Goal: Task Accomplishment & Management: Manage account settings

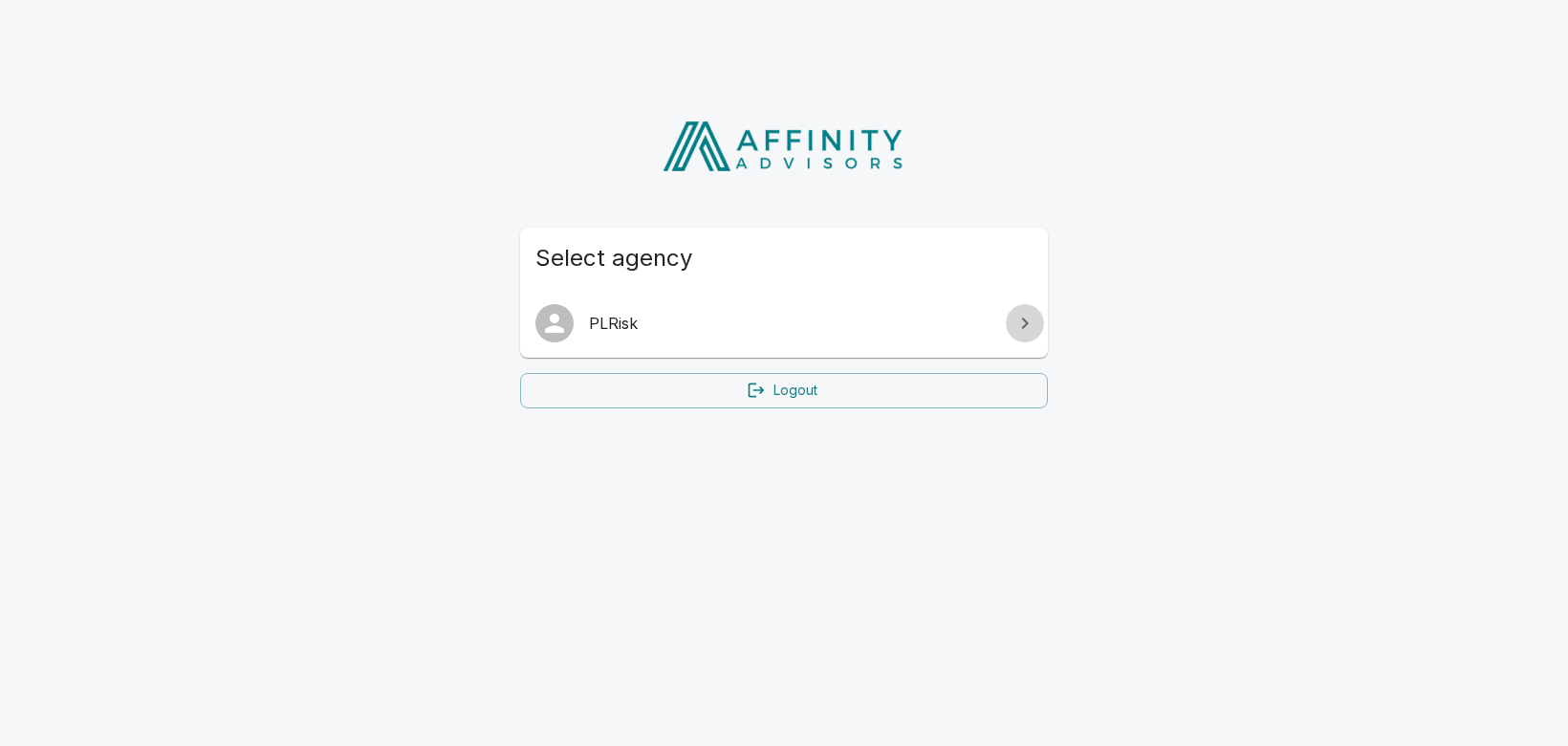
click at [1020, 325] on icon at bounding box center [1024, 323] width 23 height 23
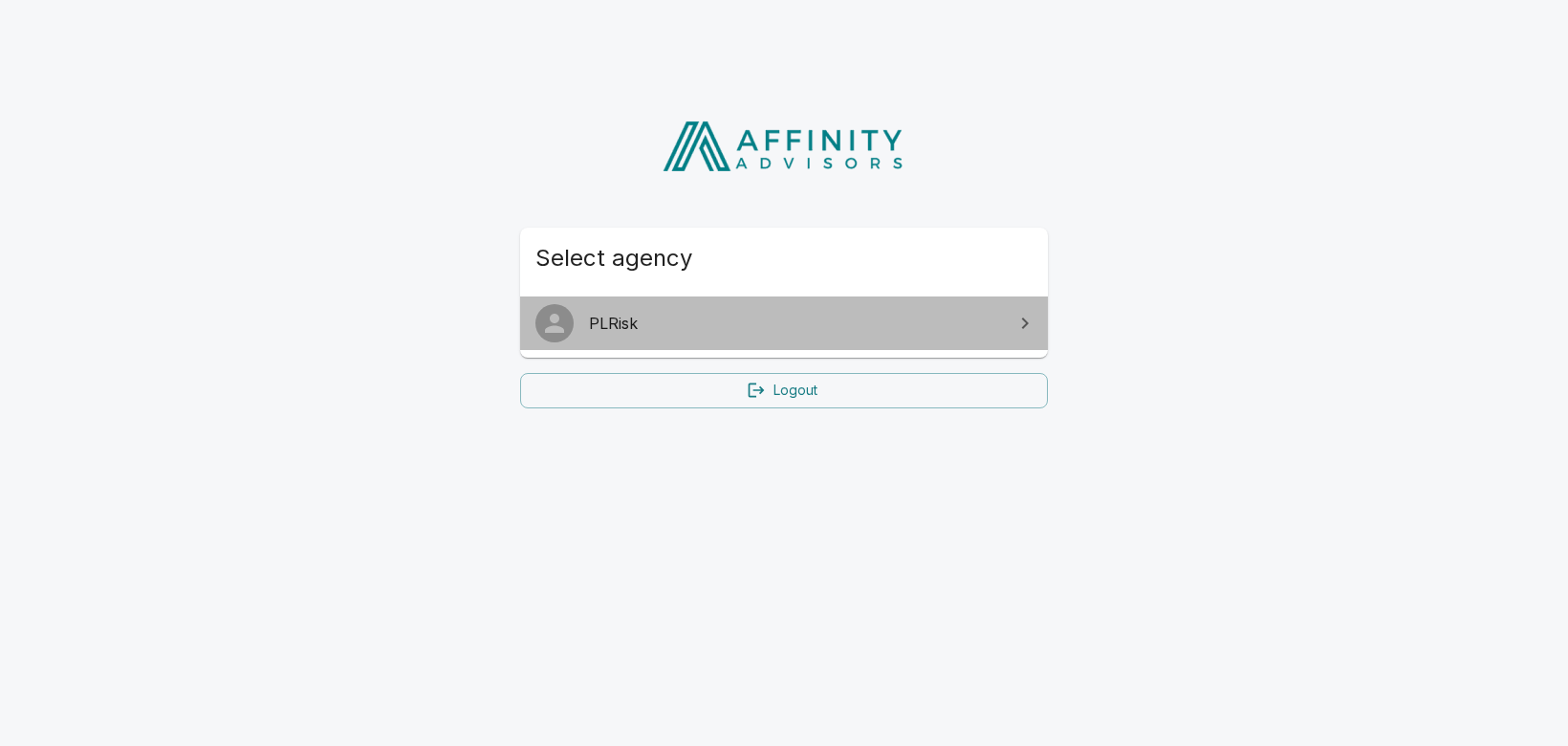
click at [888, 323] on span "PLRisk" at bounding box center [795, 323] width 413 height 23
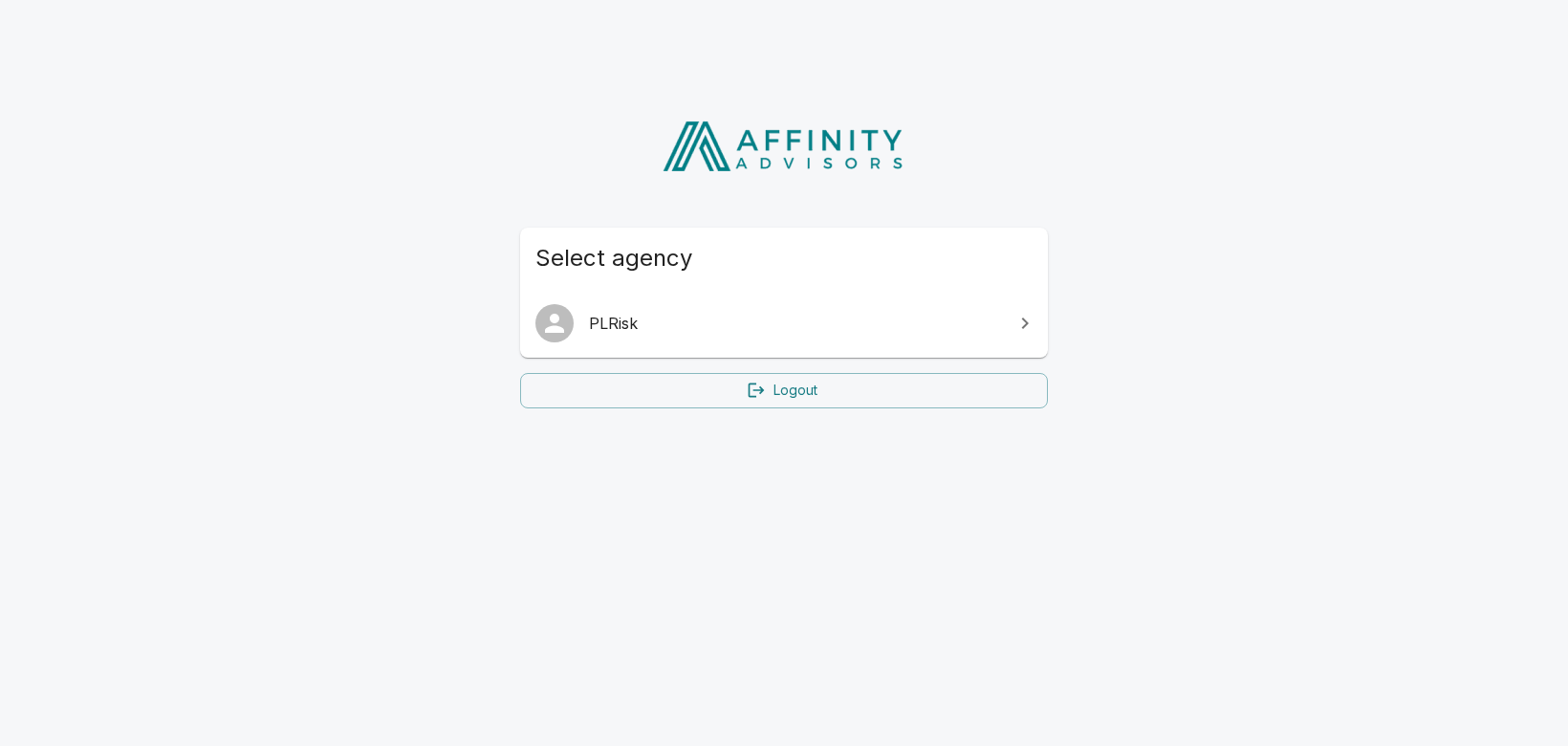
click at [931, 278] on div "Select agency" at bounding box center [784, 258] width 528 height 61
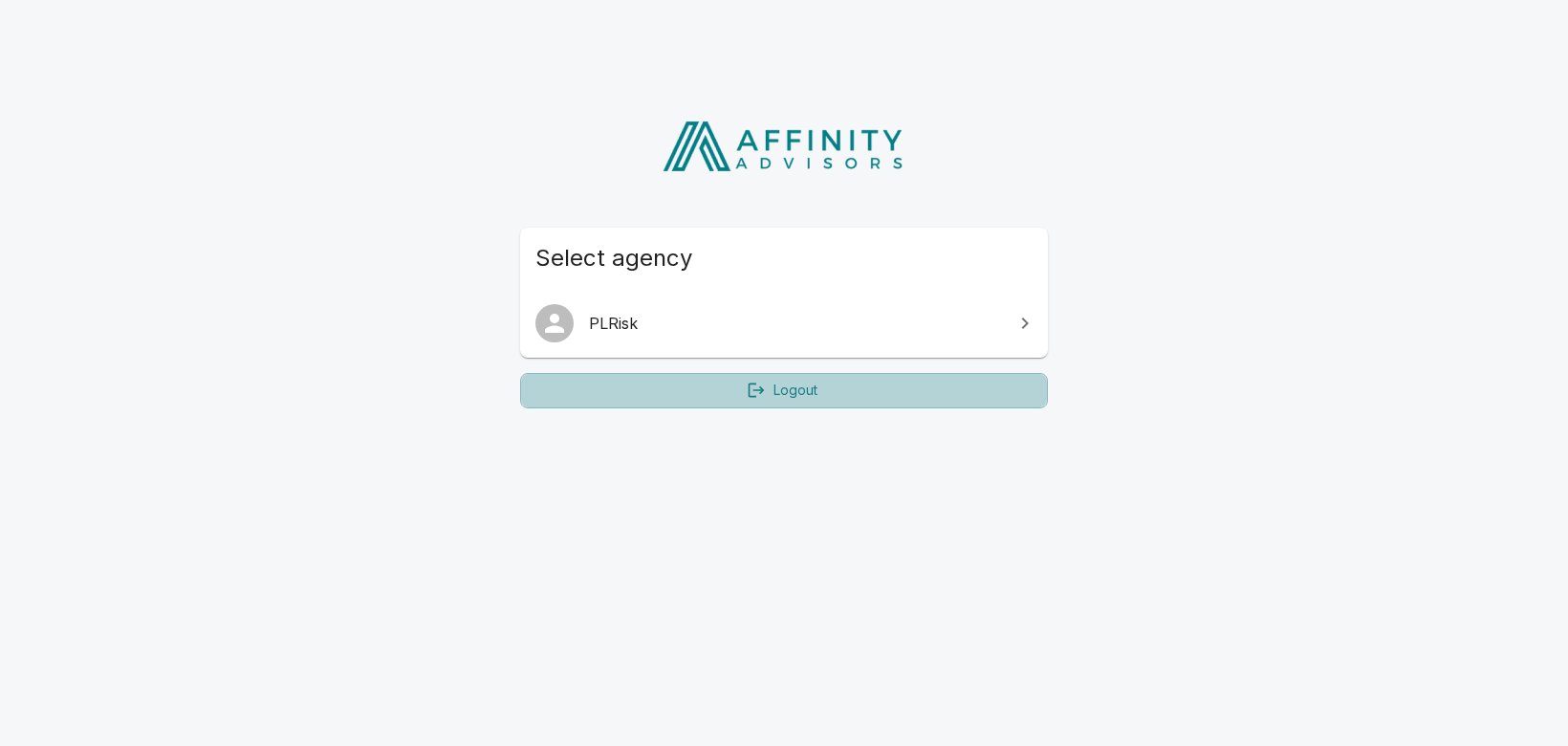
click at [930, 389] on link "Logout" at bounding box center [784, 391] width 528 height 35
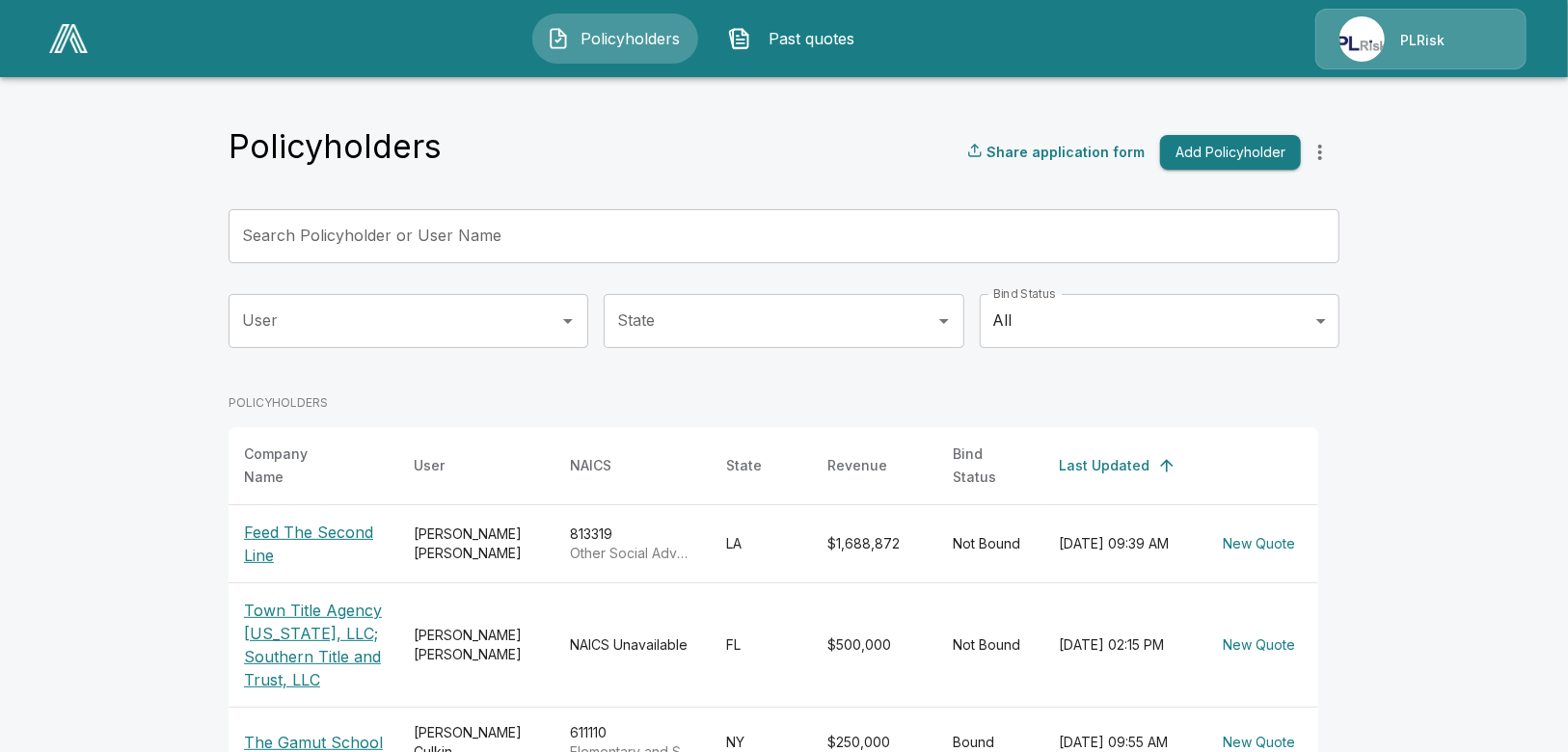
click at [1421, 59] on div "PLRisk" at bounding box center [1422, 39] width 212 height 60
